Goal: Information Seeking & Learning: Learn about a topic

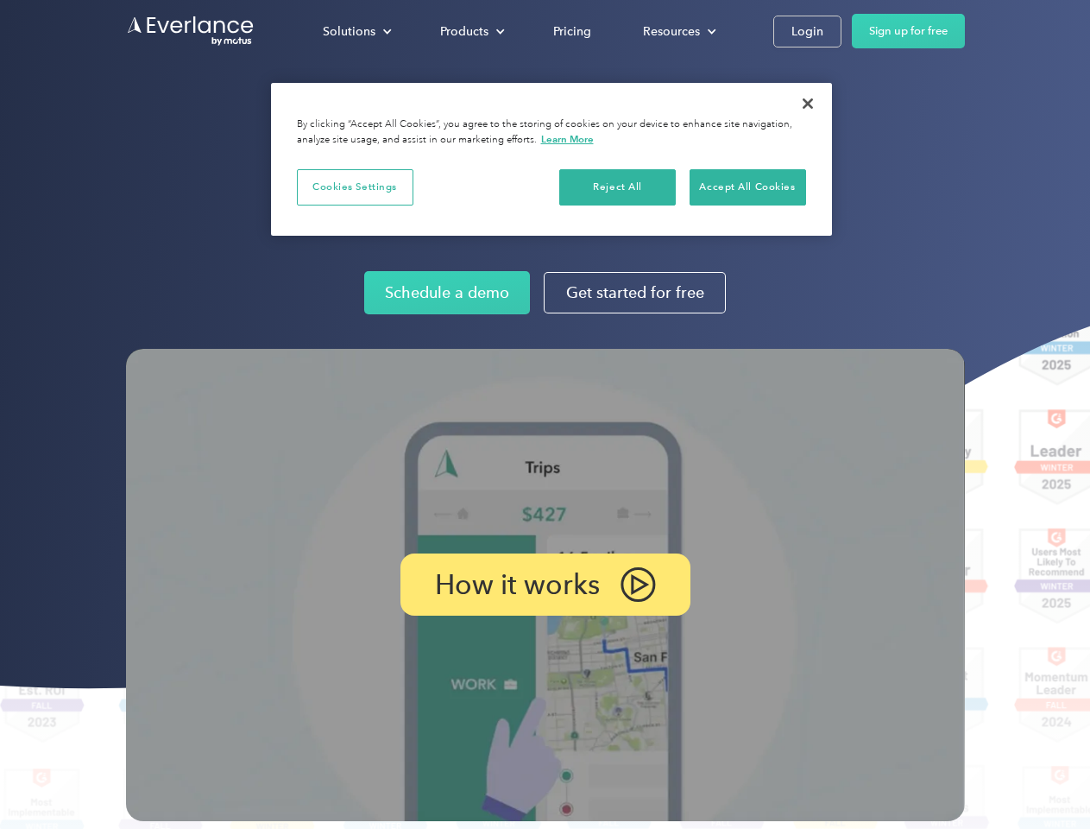
click at [545, 414] on img at bounding box center [545, 585] width 839 height 472
click at [357, 31] on div "Solutions" at bounding box center [349, 32] width 53 height 22
click at [471, 31] on div "Products" at bounding box center [464, 32] width 48 height 22
click at [678, 31] on div "Resources" at bounding box center [671, 32] width 57 height 22
click at [545, 585] on p "How it works" at bounding box center [517, 584] width 165 height 21
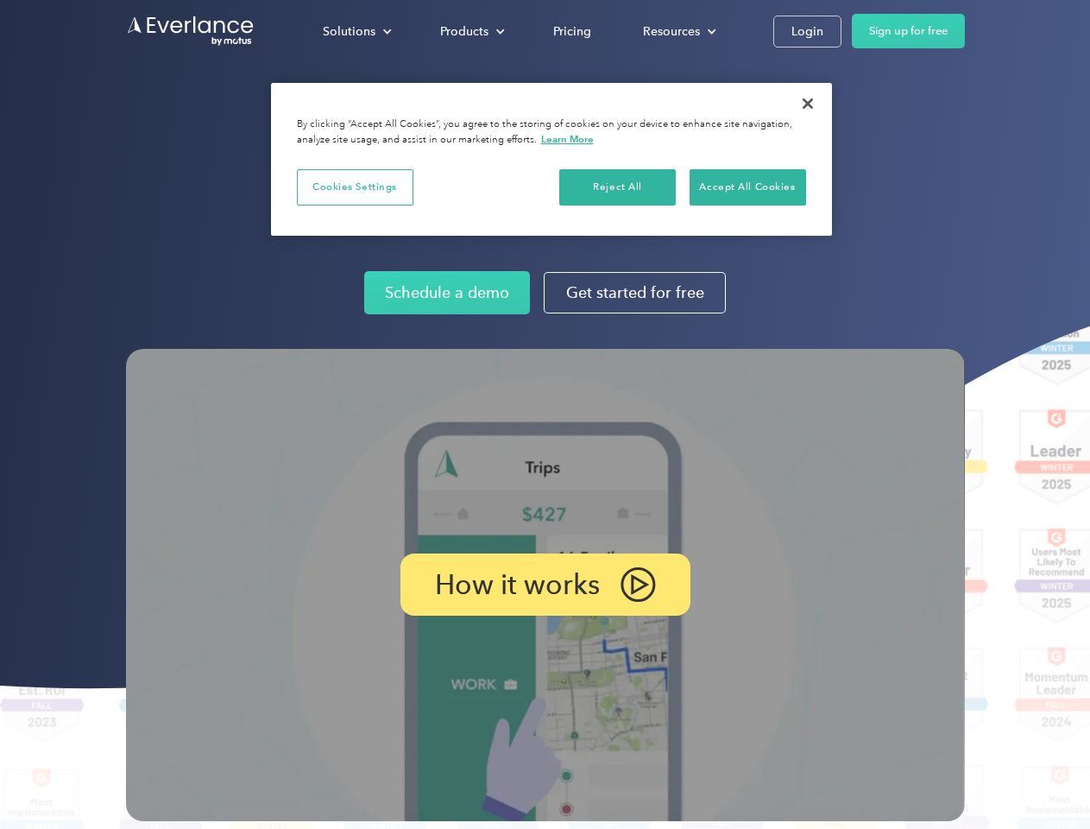
click at [355, 186] on button "Cookies Settings" at bounding box center [355, 187] width 117 height 36
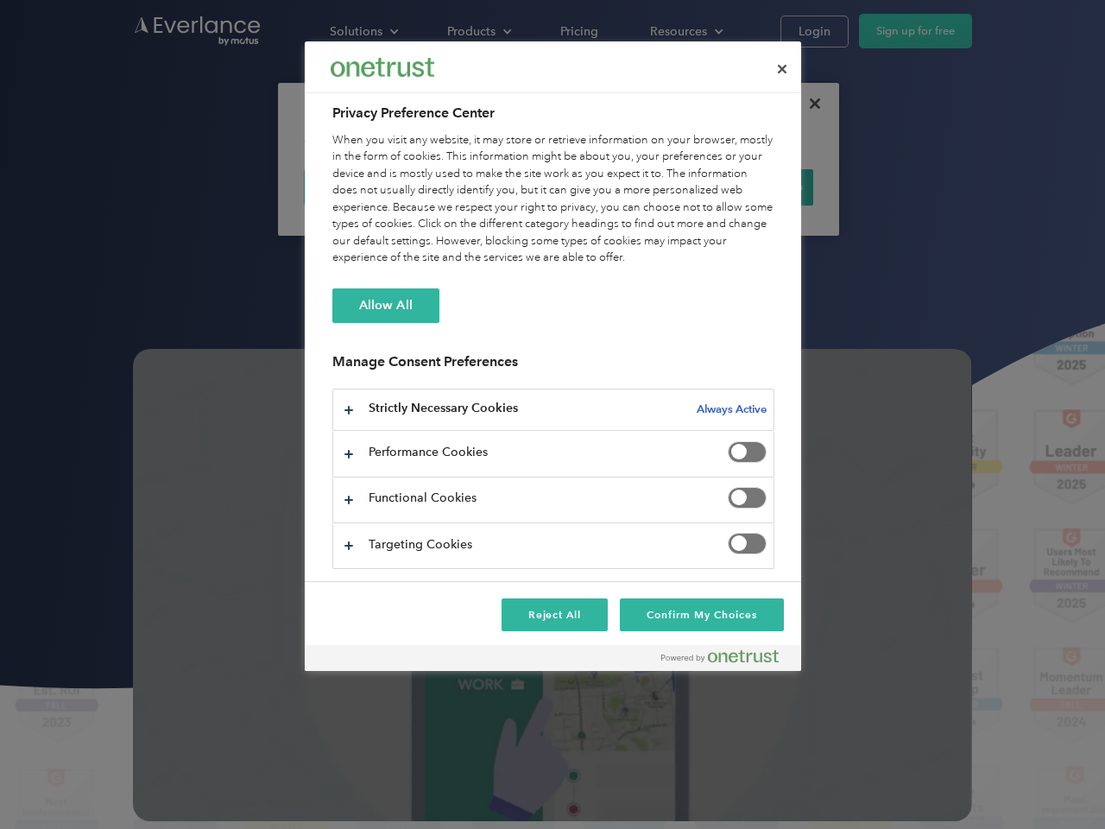
click at [618, 186] on div "When you visit any website, it may store or retrieve information on your browse…" at bounding box center [553, 199] width 442 height 135
click at [748, 186] on div "When you visit any website, it may store or retrieve information on your browse…" at bounding box center [553, 199] width 442 height 135
click at [808, 104] on div at bounding box center [552, 414] width 1105 height 829
